Goal: Information Seeking & Learning: Learn about a topic

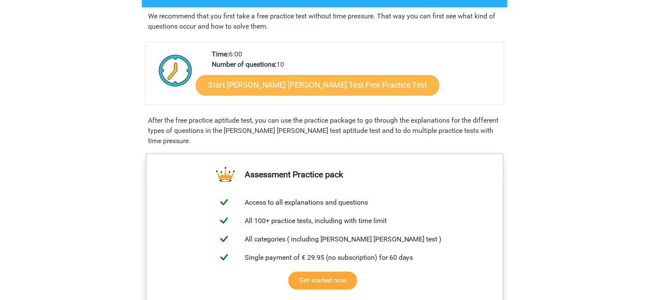
scroll to position [157, 0]
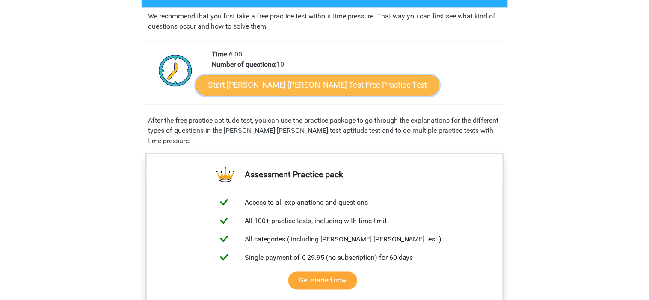
click at [285, 80] on link "Start Watson Glaser Test Free Practice Test" at bounding box center [317, 85] width 243 height 21
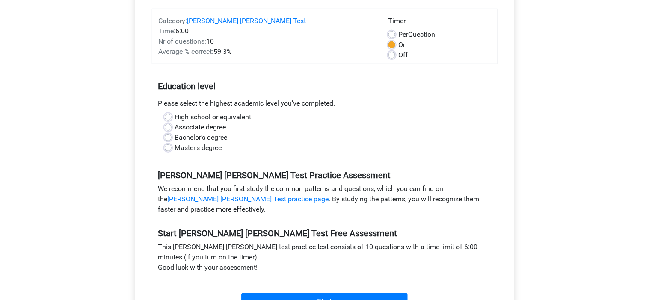
scroll to position [116, 0]
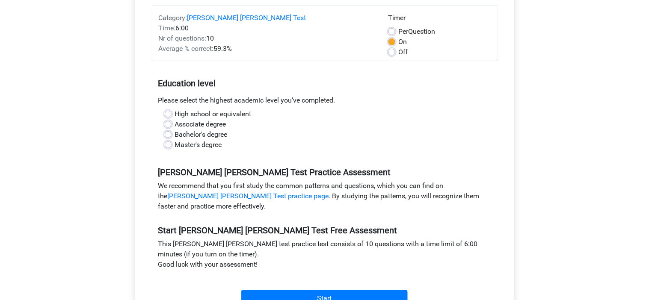
click at [219, 109] on label "High school or equivalent" at bounding box center [213, 114] width 77 height 10
click at [172, 109] on input "High school or equivalent" at bounding box center [168, 113] width 7 height 9
radio input "true"
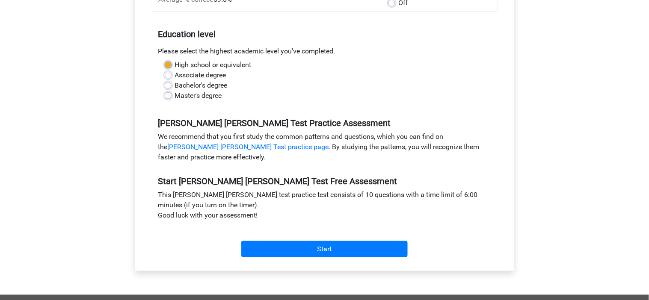
scroll to position [185, 0]
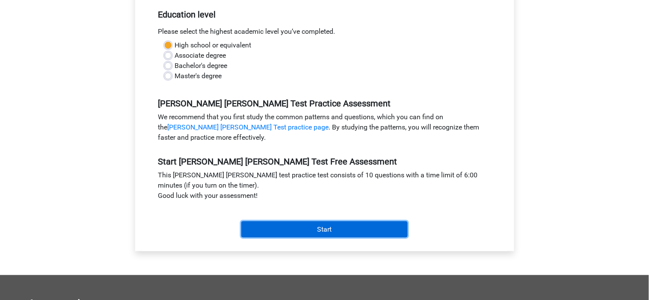
click at [313, 222] on input "Start" at bounding box center [324, 230] width 166 height 16
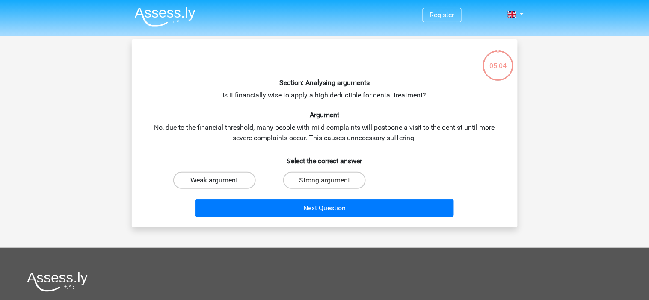
click at [238, 179] on label "Weak argument" at bounding box center [214, 180] width 83 height 17
click at [220, 181] on input "Weak argument" at bounding box center [217, 184] width 6 height 6
radio input "true"
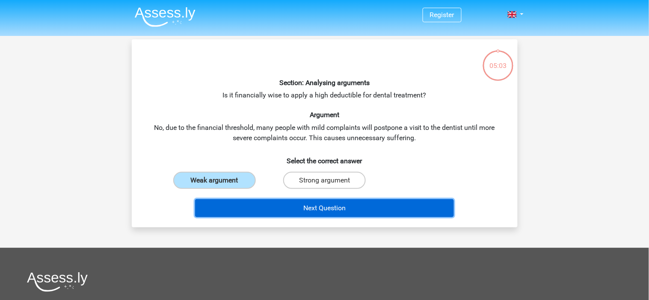
click at [262, 205] on button "Next Question" at bounding box center [324, 208] width 259 height 18
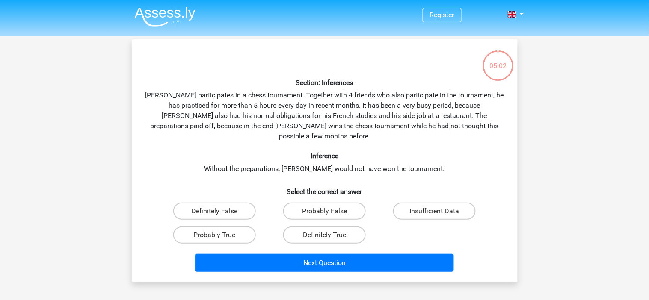
scroll to position [39, 0]
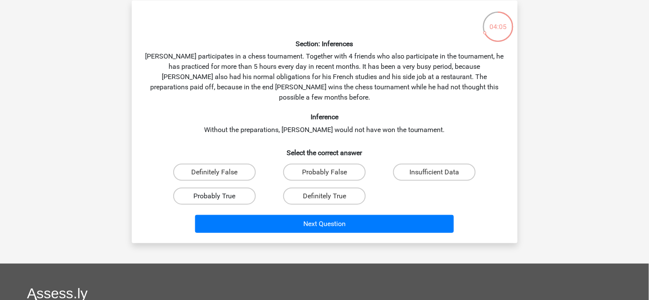
click at [212, 188] on label "Probably True" at bounding box center [214, 196] width 83 height 17
click at [214, 196] on input "Probably True" at bounding box center [217, 199] width 6 height 6
radio input "true"
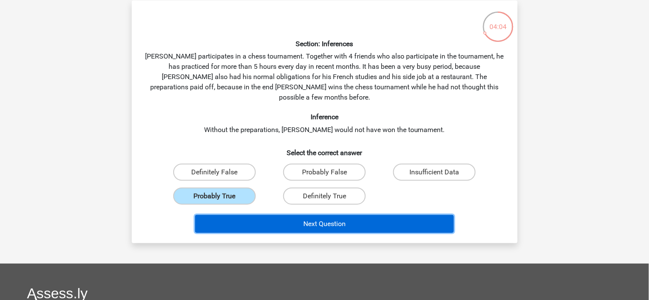
click at [254, 219] on button "Next Question" at bounding box center [324, 224] width 259 height 18
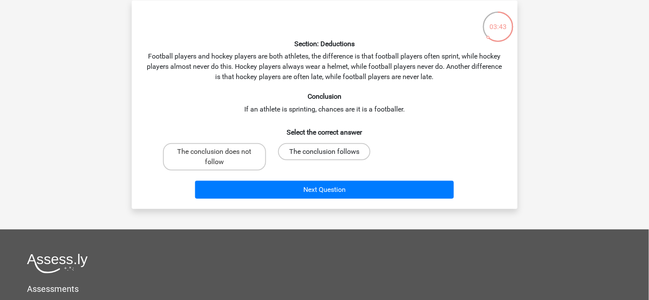
click at [338, 150] on label "The conclusion follows" at bounding box center [324, 151] width 92 height 17
click at [330, 152] on input "The conclusion follows" at bounding box center [327, 155] width 6 height 6
radio input "true"
click at [236, 161] on label "The conclusion does not follow" at bounding box center [214, 156] width 103 height 27
click at [220, 157] on input "The conclusion does not follow" at bounding box center [217, 155] width 6 height 6
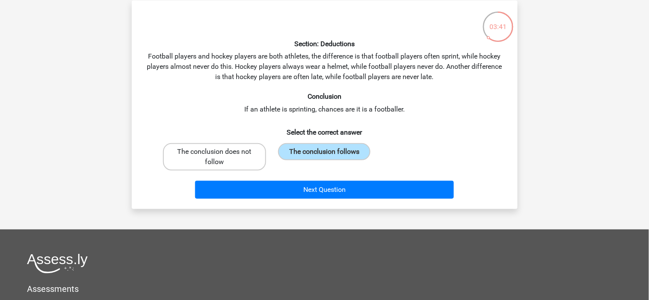
radio input "true"
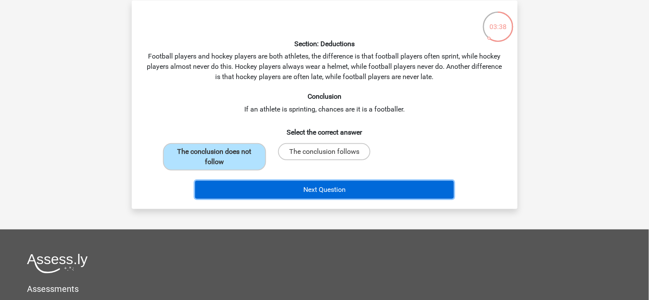
click at [273, 189] on button "Next Question" at bounding box center [324, 190] width 259 height 18
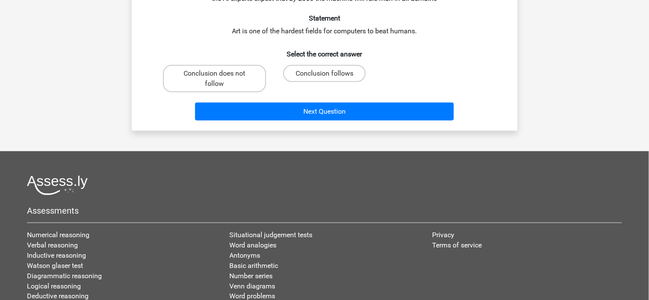
scroll to position [0, 0]
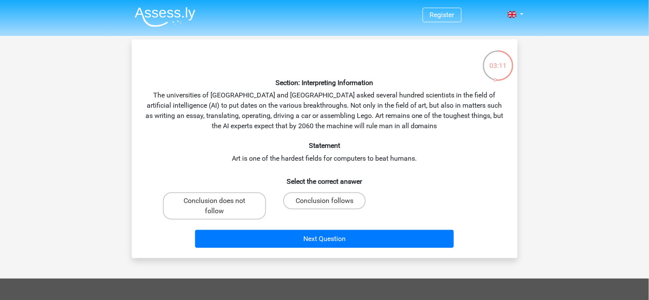
click at [329, 203] on input "Conclusion follows" at bounding box center [327, 204] width 6 height 6
radio input "true"
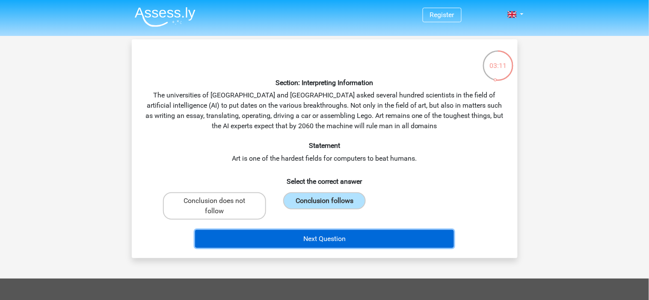
click at [314, 246] on button "Next Question" at bounding box center [324, 239] width 259 height 18
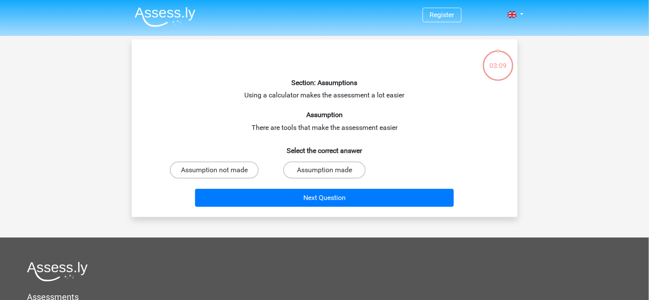
scroll to position [39, 0]
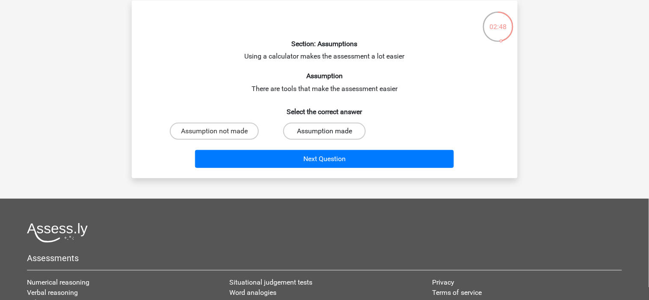
click at [304, 131] on label "Assumption made" at bounding box center [324, 131] width 83 height 17
click at [324, 131] on input "Assumption made" at bounding box center [327, 134] width 6 height 6
radio input "true"
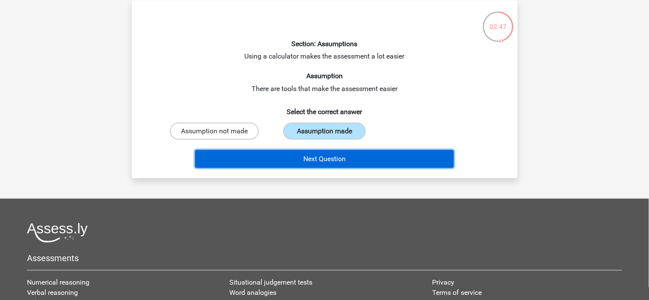
click at [303, 162] on button "Next Question" at bounding box center [324, 159] width 259 height 18
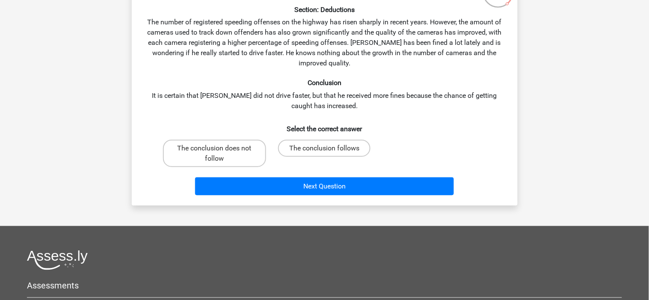
scroll to position [74, 0]
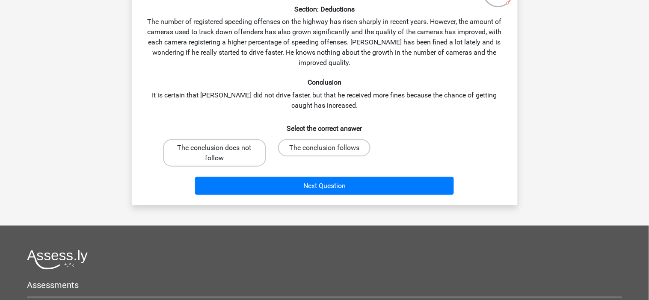
click at [250, 150] on label "The conclusion does not follow" at bounding box center [214, 152] width 103 height 27
click at [220, 150] on input "The conclusion does not follow" at bounding box center [217, 151] width 6 height 6
radio input "true"
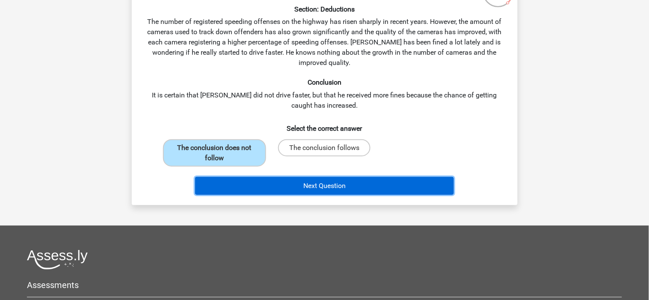
click at [263, 185] on button "Next Question" at bounding box center [324, 186] width 259 height 18
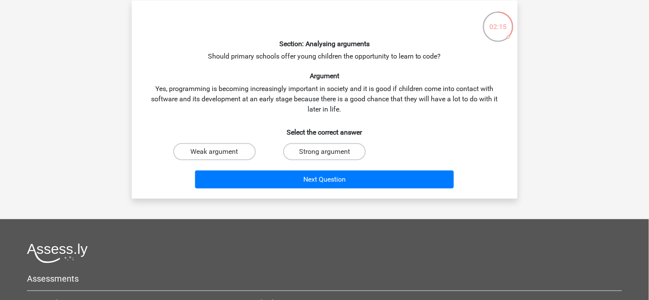
scroll to position [0, 0]
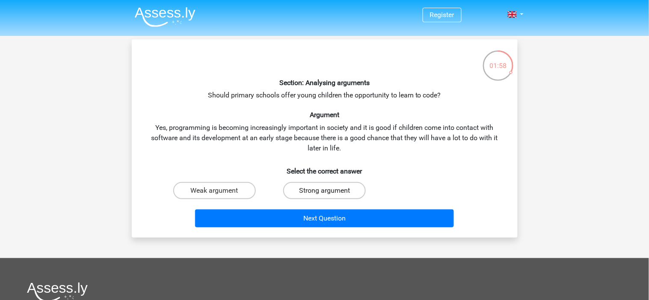
click at [353, 191] on label "Strong argument" at bounding box center [324, 190] width 83 height 17
click at [330, 191] on input "Strong argument" at bounding box center [327, 194] width 6 height 6
radio input "true"
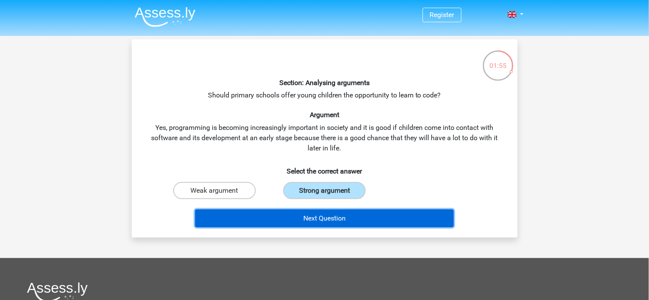
click at [331, 223] on button "Next Question" at bounding box center [324, 219] width 259 height 18
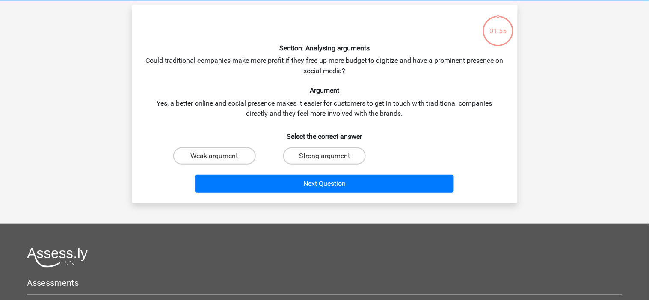
scroll to position [39, 0]
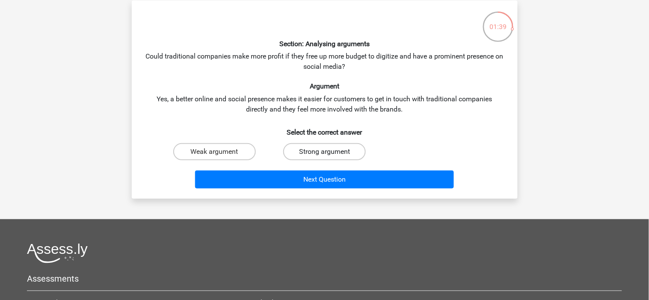
click at [332, 157] on label "Strong argument" at bounding box center [324, 151] width 83 height 17
click at [330, 157] on input "Strong argument" at bounding box center [327, 155] width 6 height 6
radio input "true"
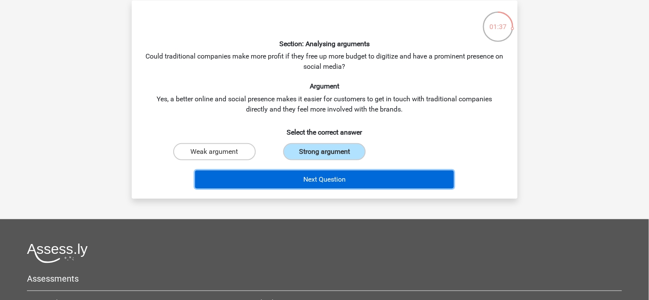
click at [326, 177] on button "Next Question" at bounding box center [324, 180] width 259 height 18
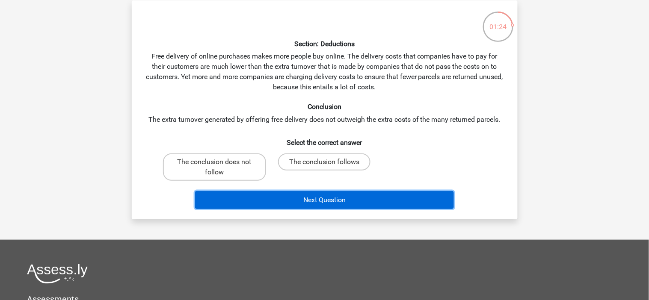
click at [267, 200] on button "Next Question" at bounding box center [324, 200] width 259 height 18
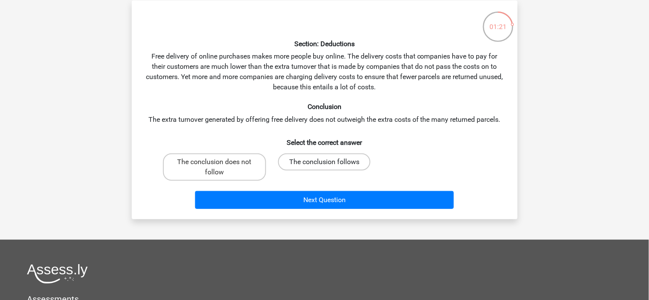
click at [302, 160] on label "The conclusion follows" at bounding box center [324, 162] width 92 height 17
click at [324, 162] on input "The conclusion follows" at bounding box center [327, 165] width 6 height 6
radio input "true"
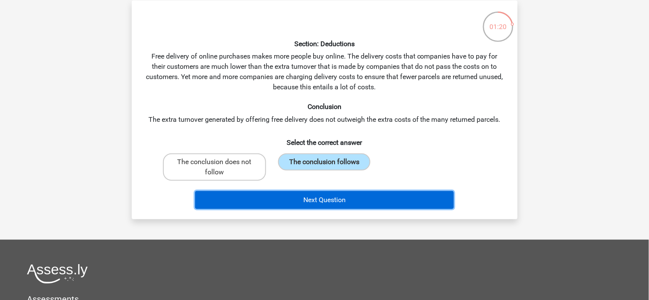
click at [273, 196] on button "Next Question" at bounding box center [324, 200] width 259 height 18
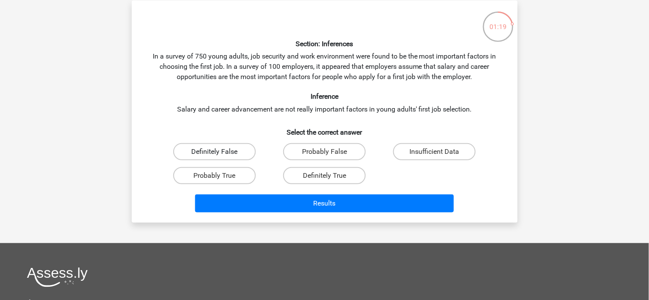
click at [209, 147] on label "Definitely False" at bounding box center [214, 151] width 83 height 17
click at [214, 152] on input "Definitely False" at bounding box center [217, 155] width 6 height 6
radio input "true"
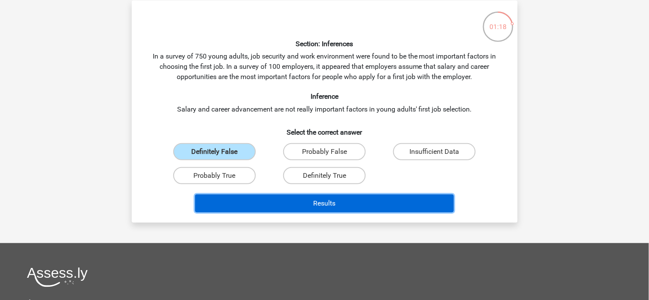
click at [253, 212] on button "Results" at bounding box center [324, 204] width 259 height 18
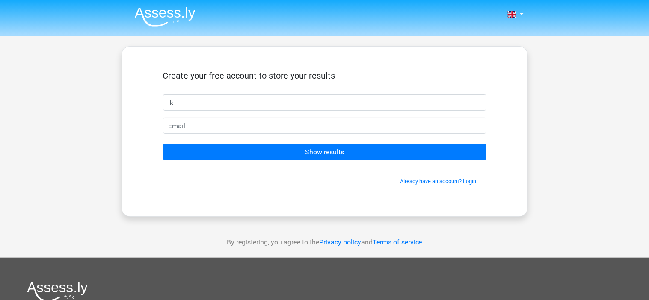
type input "jk"
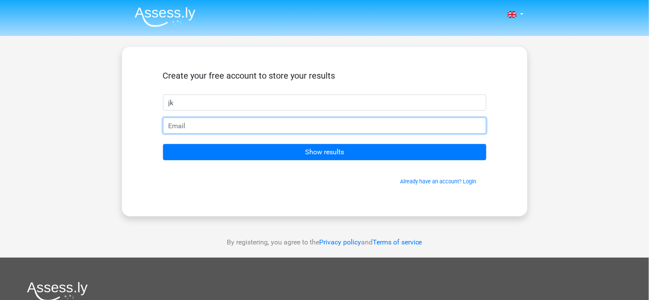
click at [302, 128] on input "email" at bounding box center [324, 126] width 323 height 16
type input ".@[DOMAIN_NAME]"
click at [163, 144] on input "Show results" at bounding box center [324, 152] width 323 height 16
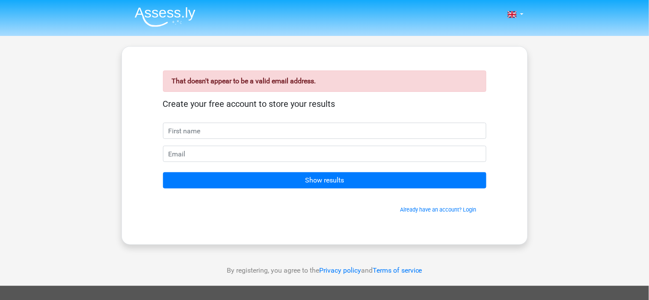
click at [189, 145] on form "Create your free account to store your results Show results Already have an acc…" at bounding box center [324, 156] width 323 height 115
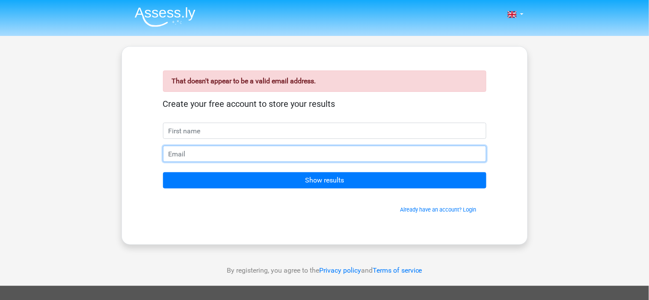
click at [184, 156] on input "email" at bounding box center [324, 154] width 323 height 16
type input "no@gmail.com"
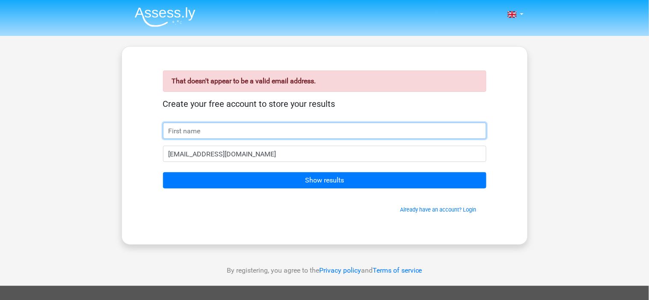
click at [210, 135] on input "text" at bounding box center [324, 131] width 323 height 16
type input "hi"
click at [163, 172] on input "Show results" at bounding box center [324, 180] width 323 height 16
